Goal: Task Accomplishment & Management: Manage account settings

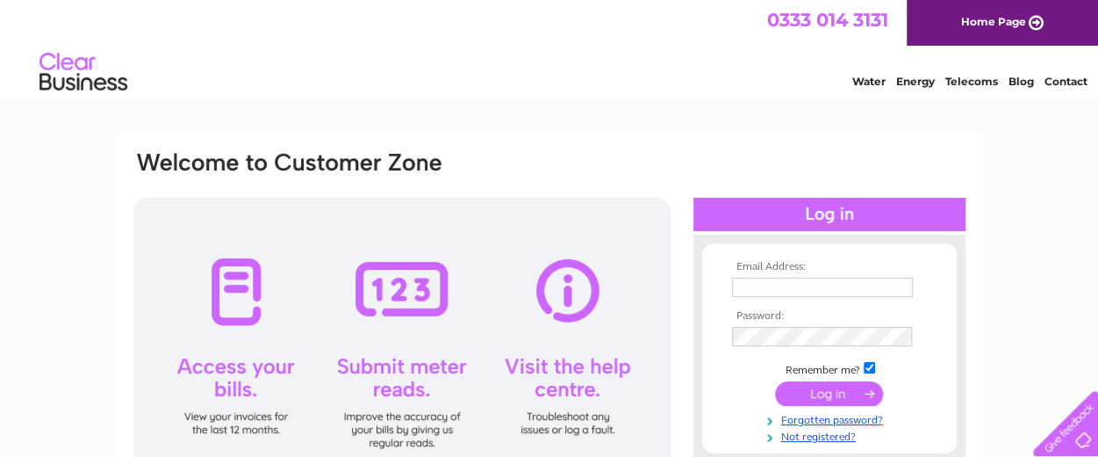
type input "[EMAIL_ADDRESS][DOMAIN_NAME]"
click at [819, 396] on input "submit" at bounding box center [829, 393] width 108 height 25
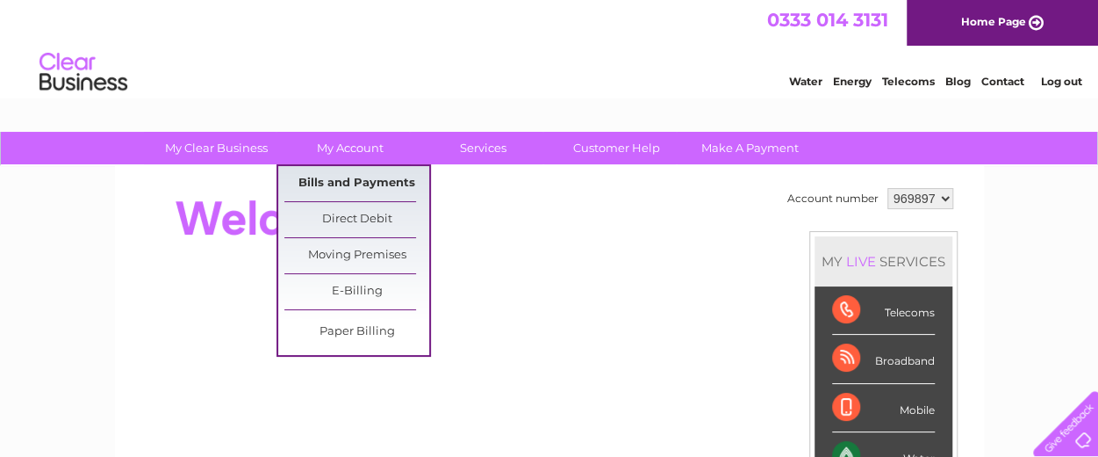
click at [332, 182] on link "Bills and Payments" at bounding box center [356, 183] width 145 height 35
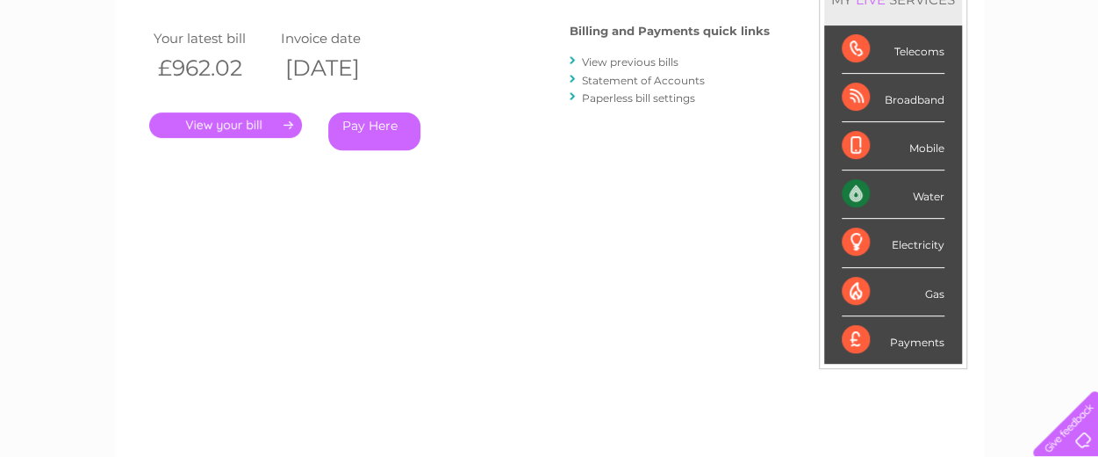
scroll to position [283, 0]
click at [630, 61] on link "View previous bills" at bounding box center [630, 60] width 97 height 13
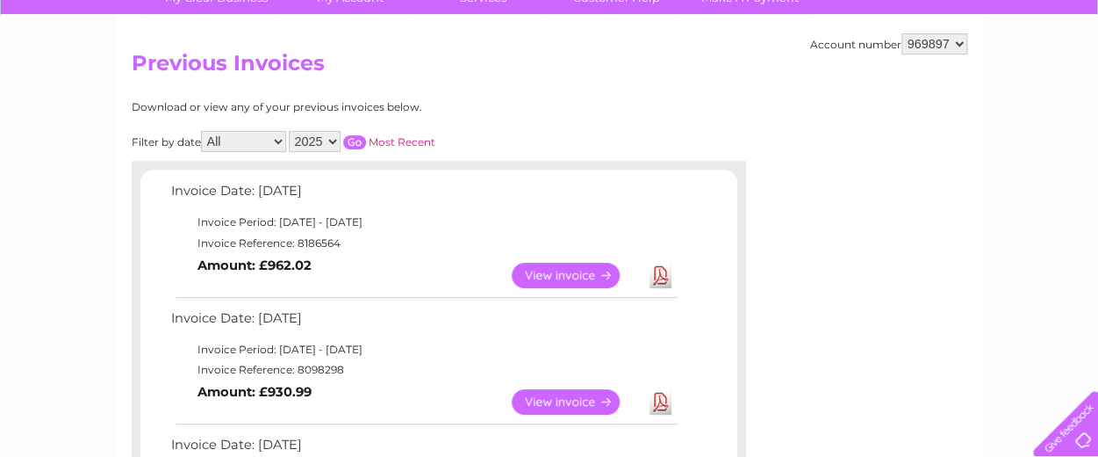
scroll to position [153, 0]
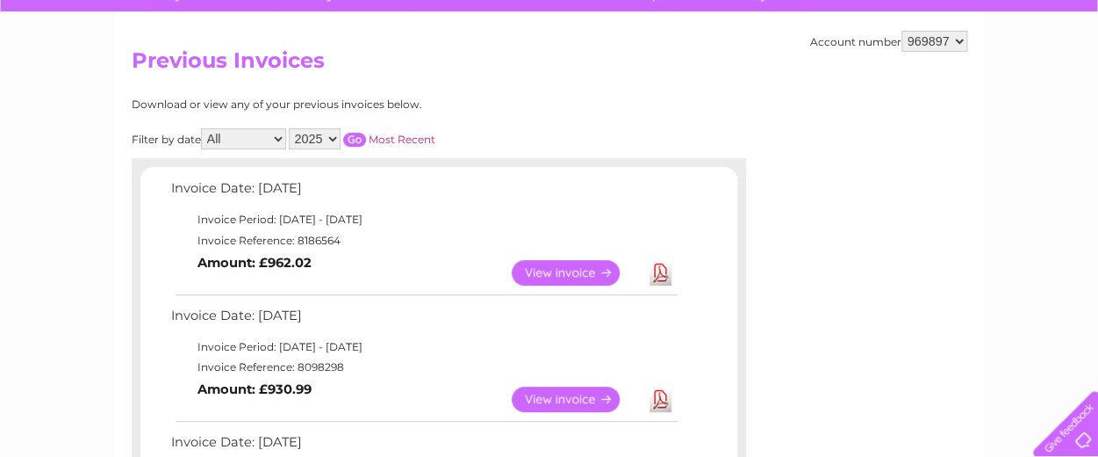
click at [558, 274] on link "View" at bounding box center [576, 272] width 129 height 25
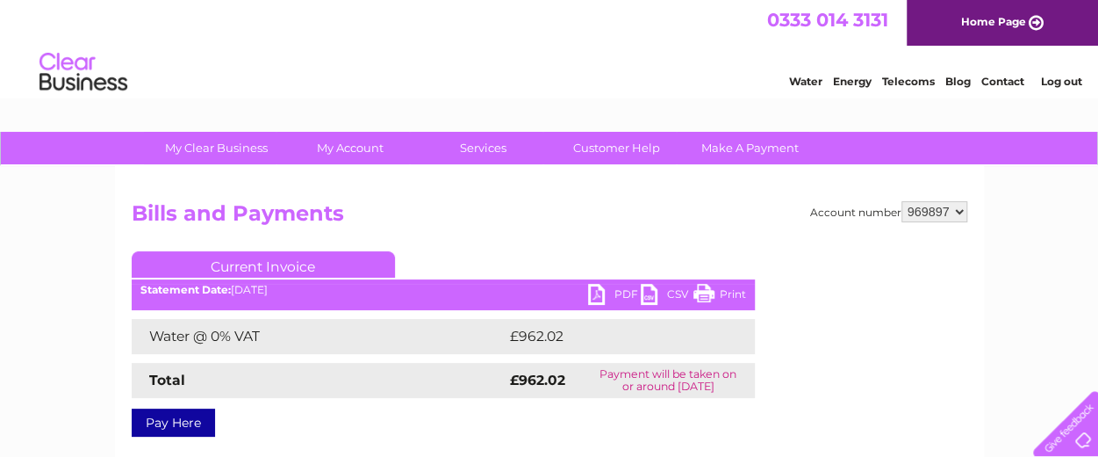
click at [609, 293] on link "PDF" at bounding box center [614, 296] width 53 height 25
